Goal: Browse casually

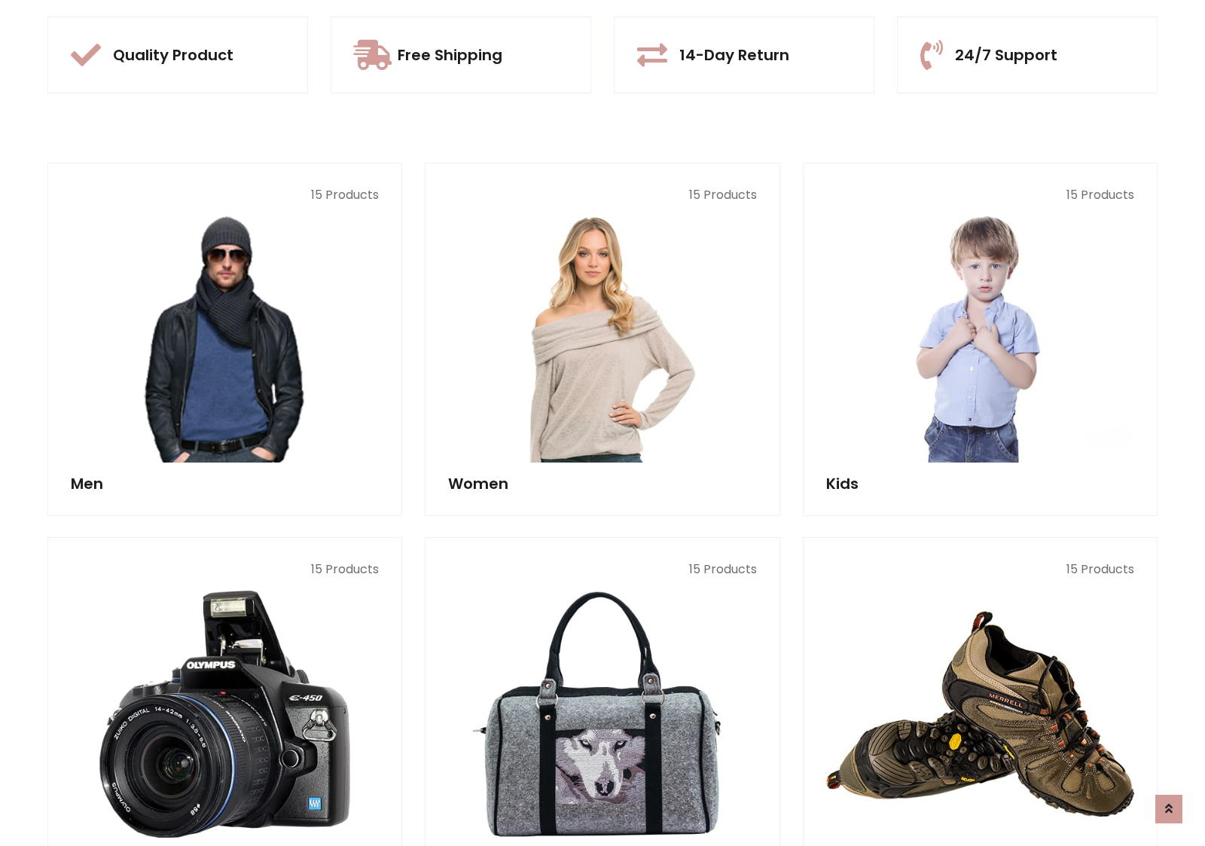
scroll to position [1418, 0]
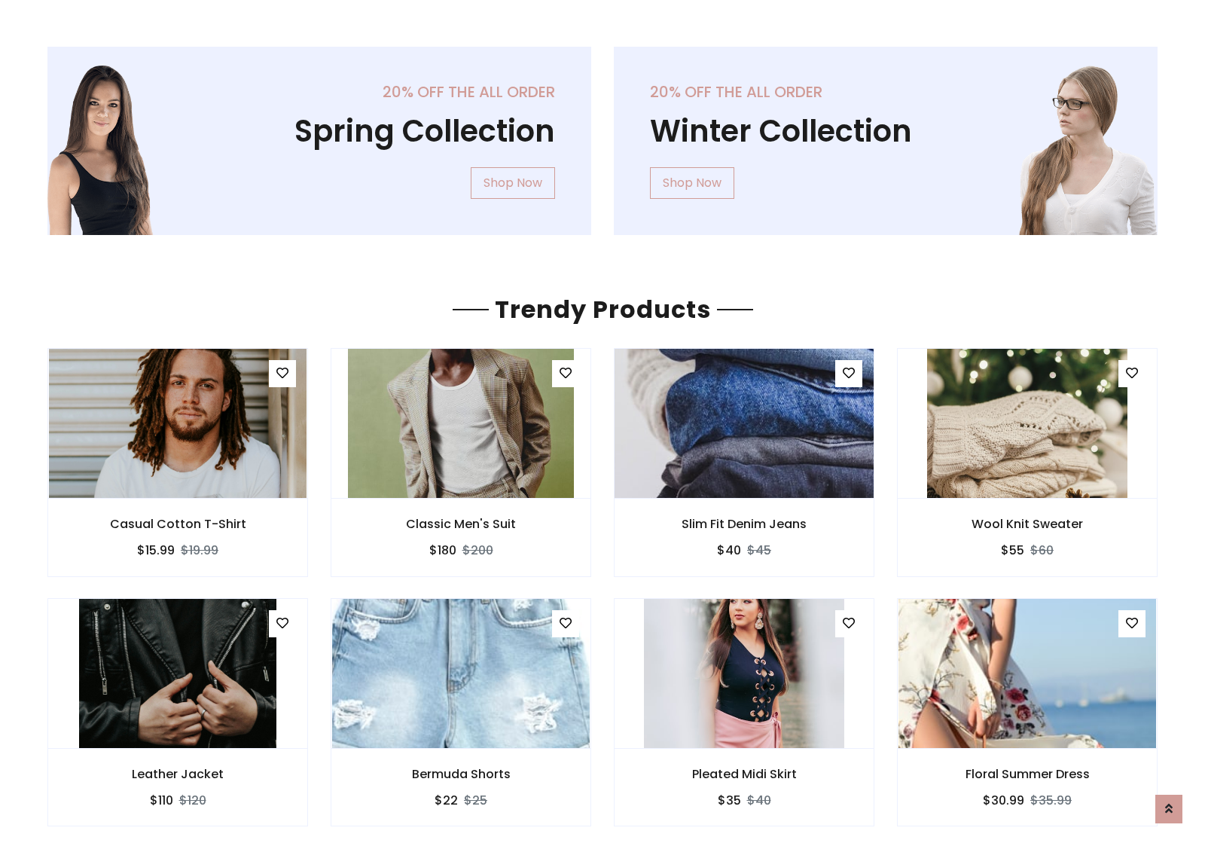
click at [744, 423] on img at bounding box center [744, 424] width 309 height 362
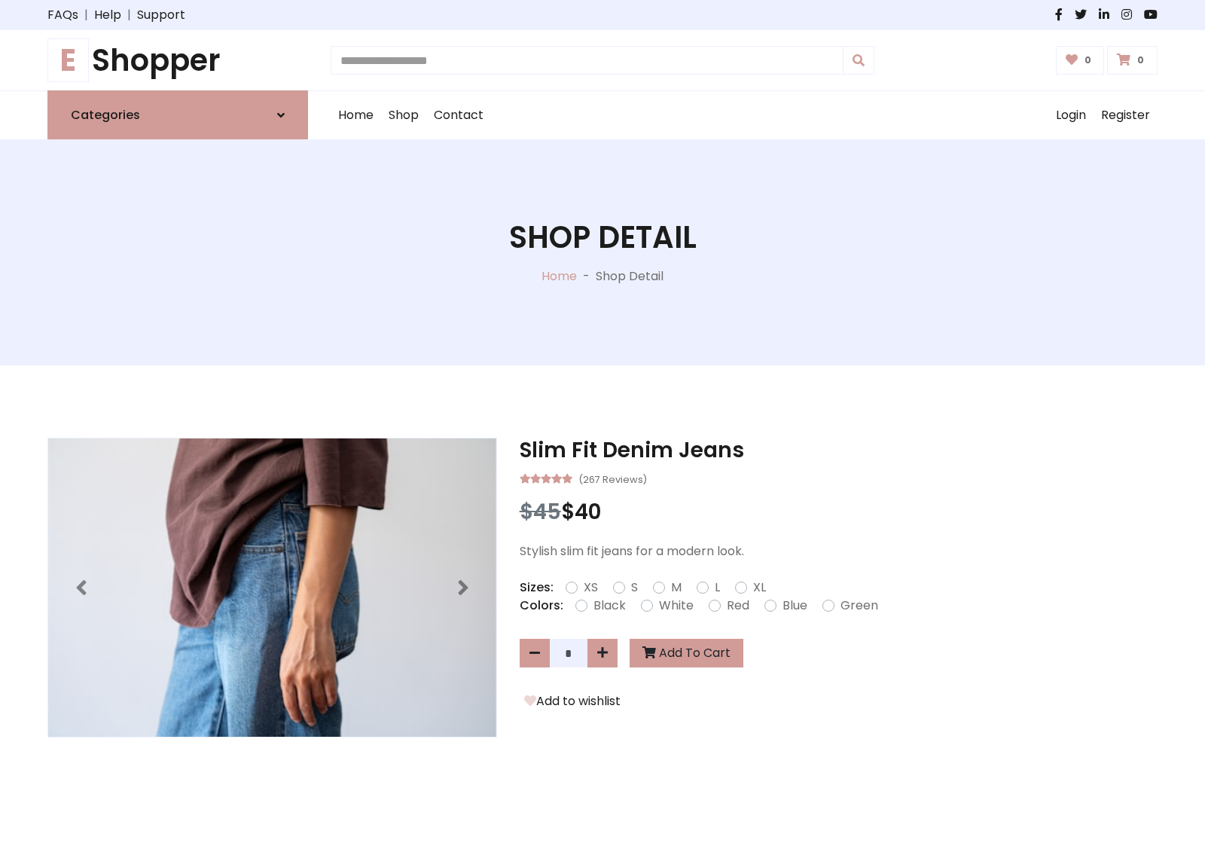
click at [178, 60] on h1 "E Shopper" at bounding box center [177, 60] width 261 height 36
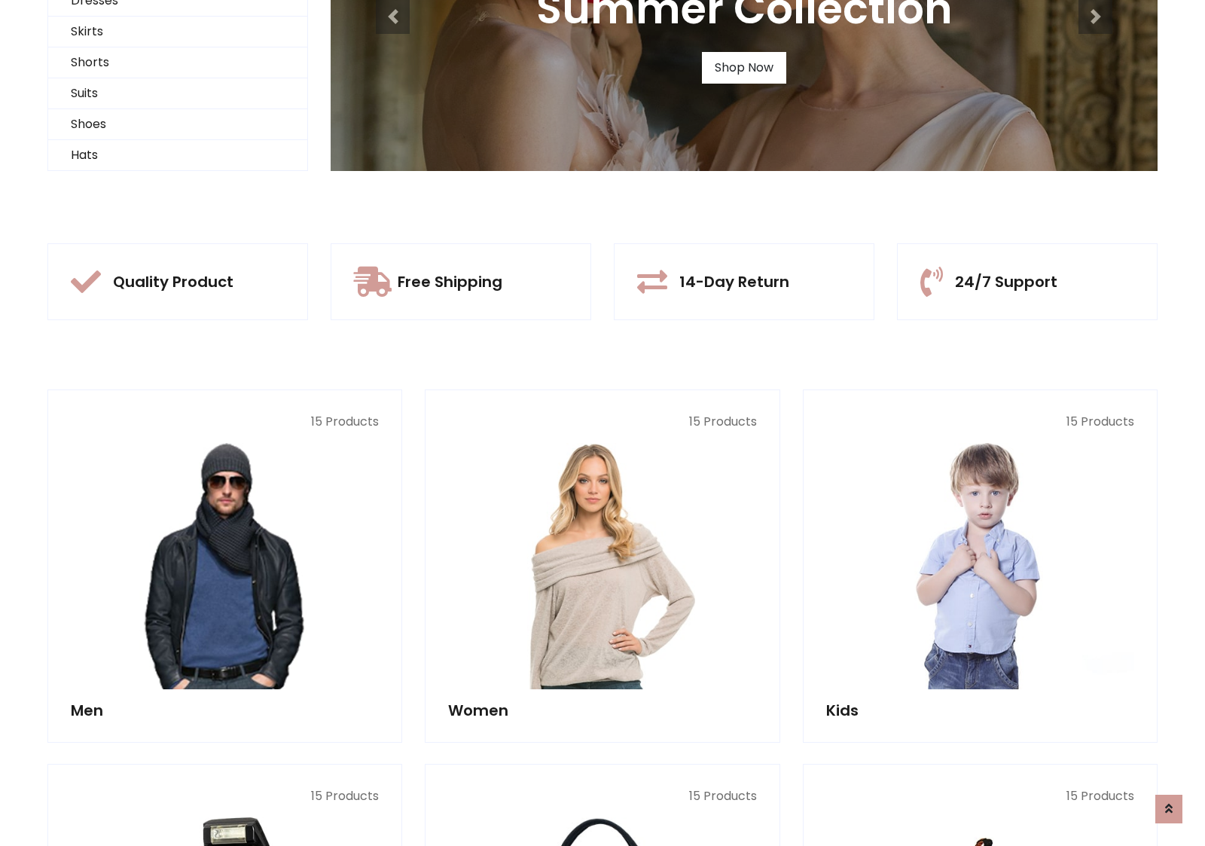
scroll to position [145, 0]
